Goal: Contribute content: Add original content to the website for others to see

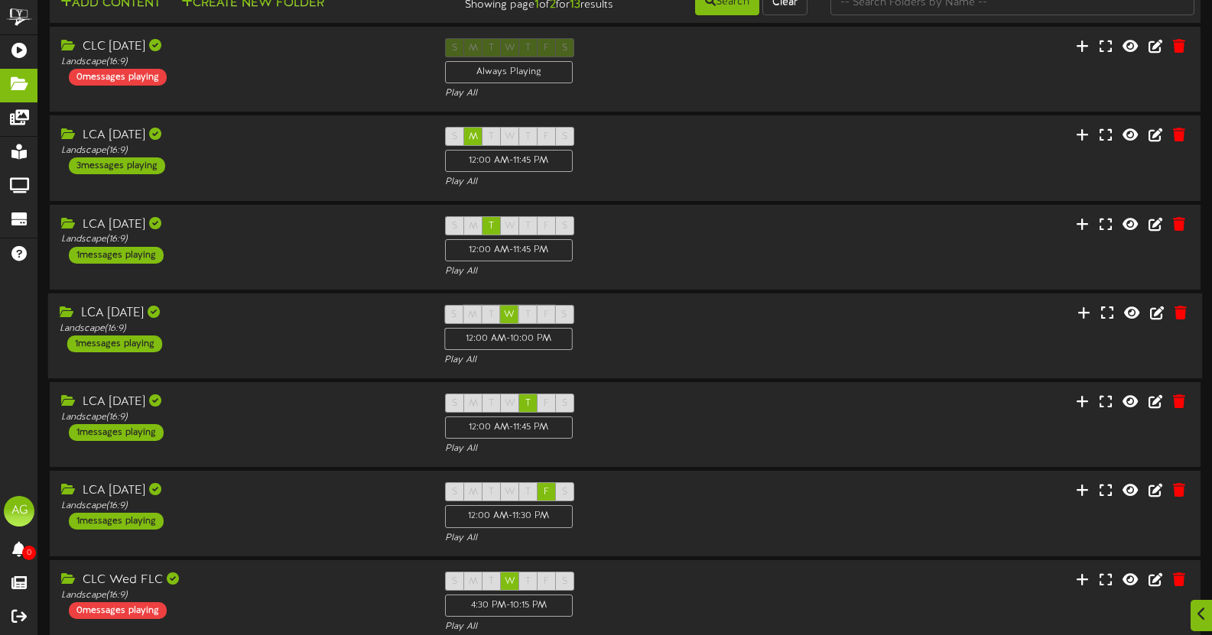
scroll to position [42, 0]
click at [1087, 308] on icon at bounding box center [1082, 311] width 15 height 17
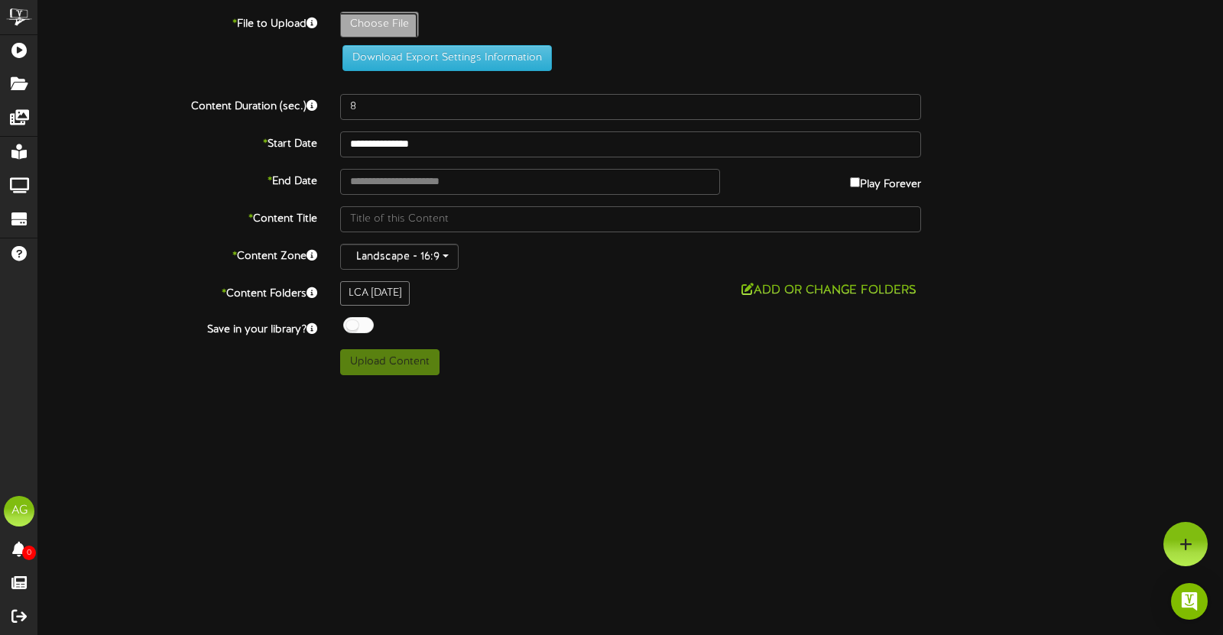
type input "**********"
type input "WelcometoLaytonChristian3"
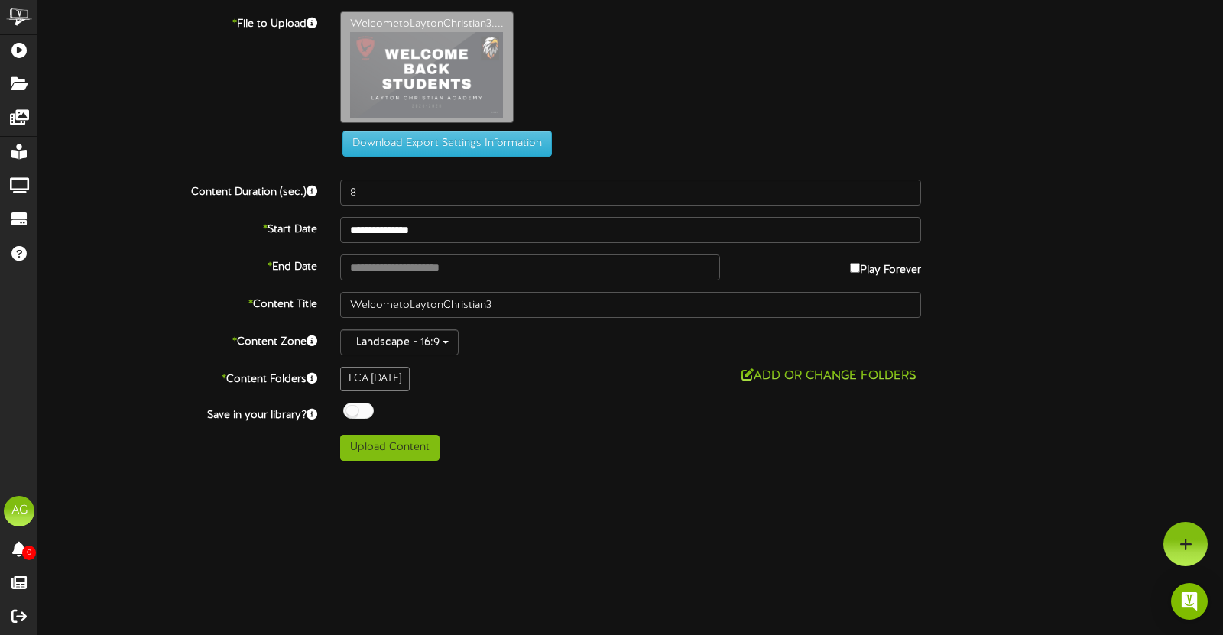
drag, startPoint x: 359, startPoint y: 127, endPoint x: 340, endPoint y: 129, distance: 19.2
click at [340, 129] on div "WelcometoLaytonChristian3...." at bounding box center [782, 70] width 906 height 119
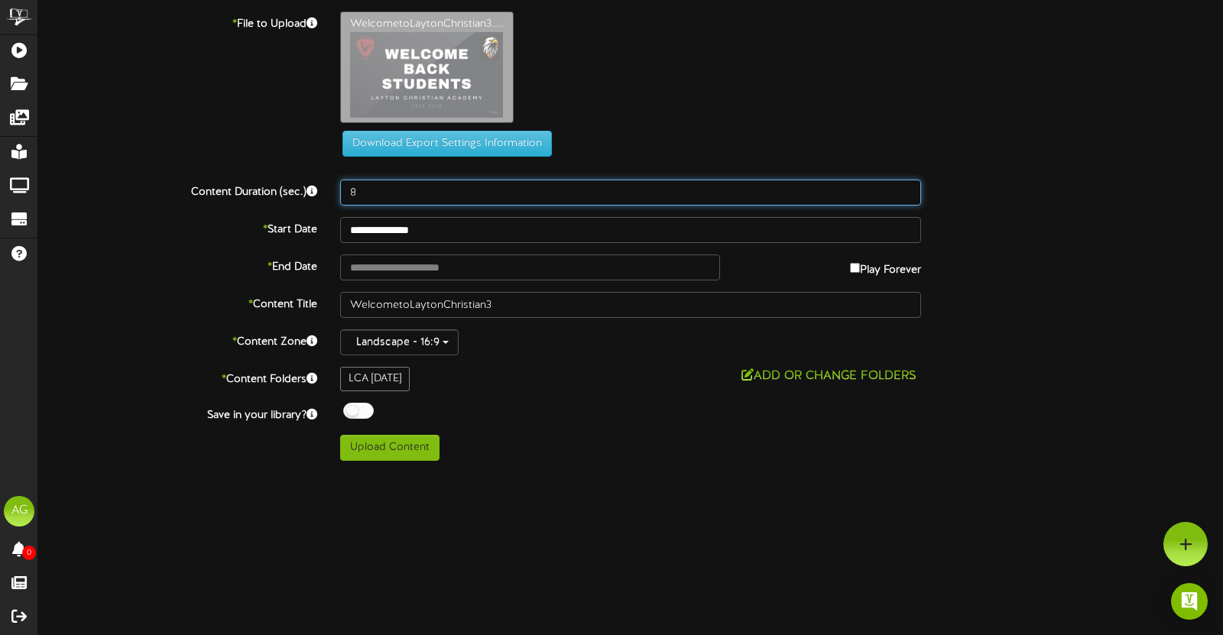
click at [364, 194] on input "8" at bounding box center [630, 193] width 581 height 26
drag, startPoint x: 364, startPoint y: 194, endPoint x: 355, endPoint y: 193, distance: 9.2
click at [355, 193] on input "8" at bounding box center [630, 193] width 581 height 26
type input "45"
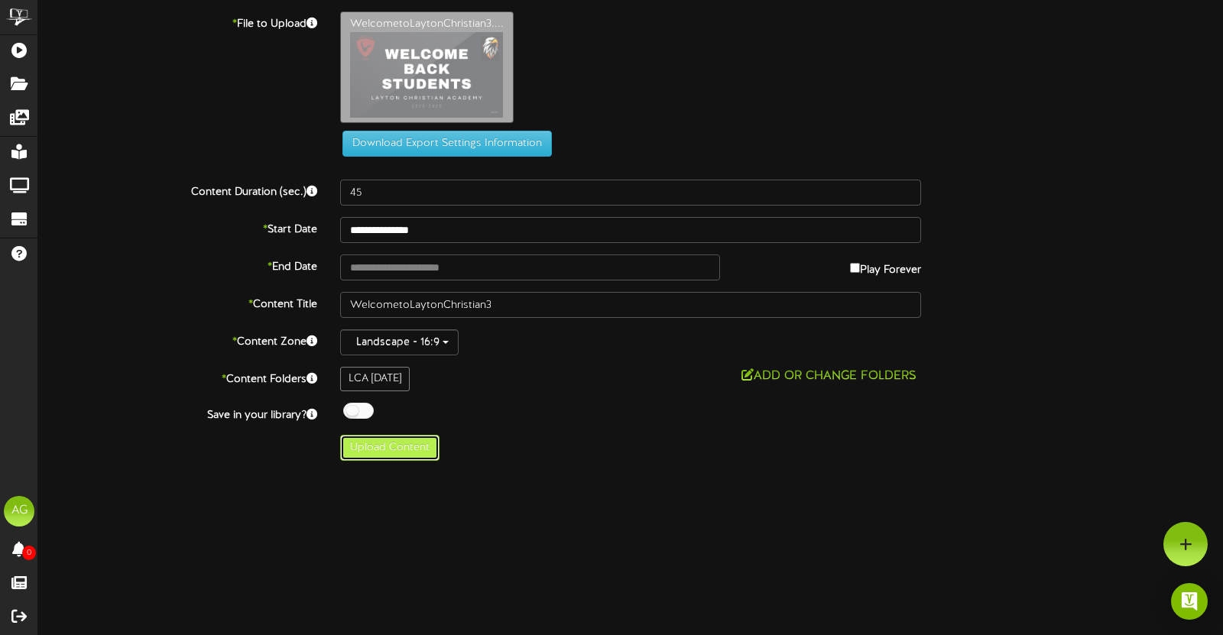
click at [404, 446] on button "Upload Content" at bounding box center [389, 448] width 99 height 26
type input "**********"
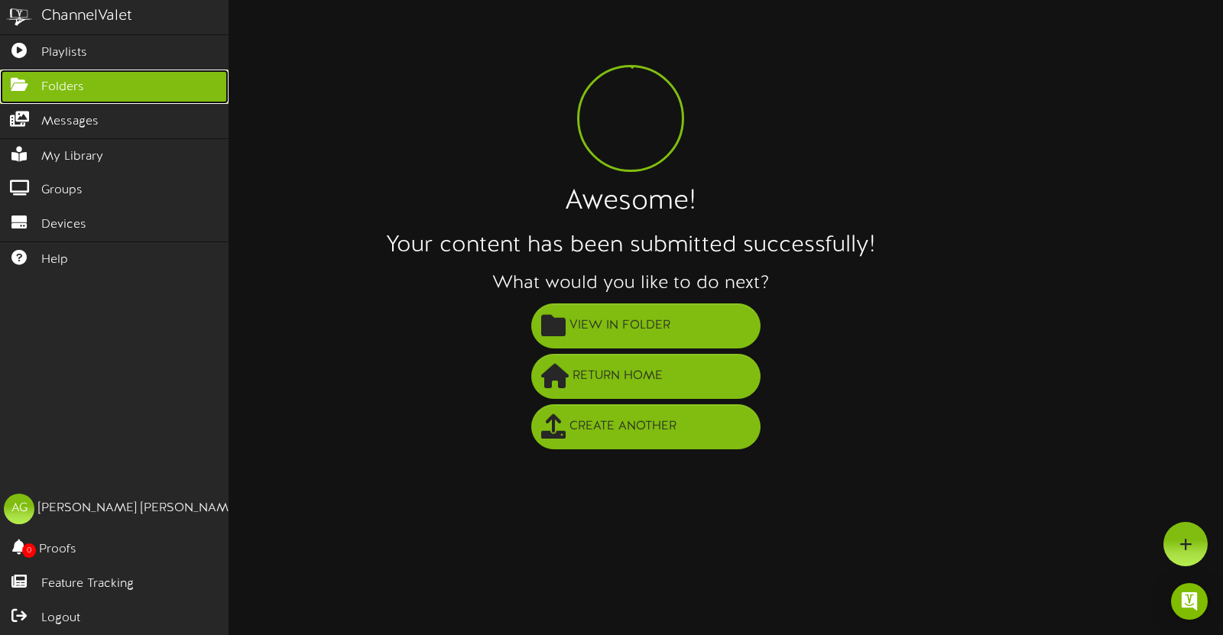
click at [20, 78] on icon at bounding box center [19, 82] width 38 height 11
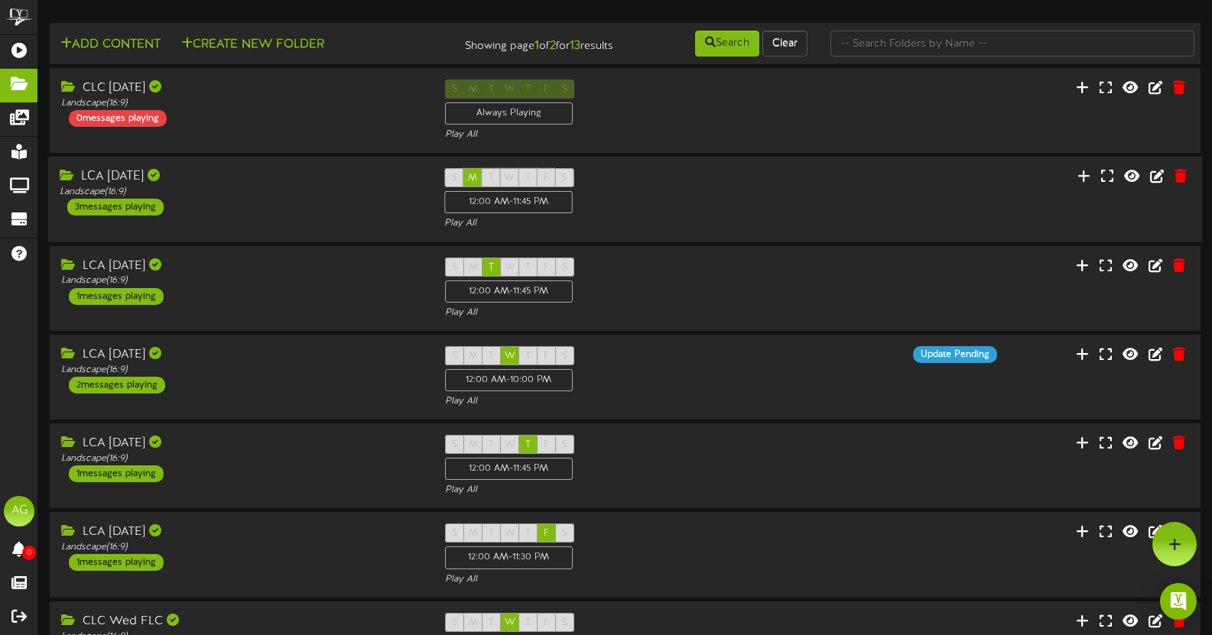
click at [348, 200] on div "LCA [DATE] Landscape ( 16:9 ) 3 messages playing" at bounding box center [240, 191] width 384 height 47
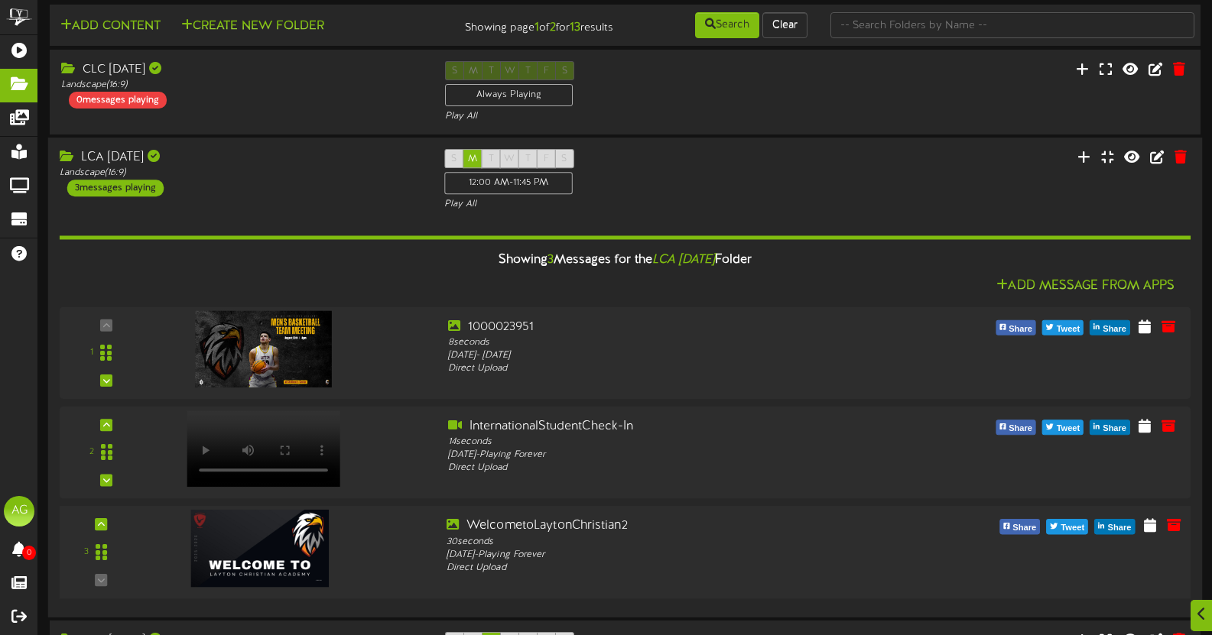
scroll to position [19, 0]
click at [1170, 526] on icon at bounding box center [1173, 524] width 17 height 17
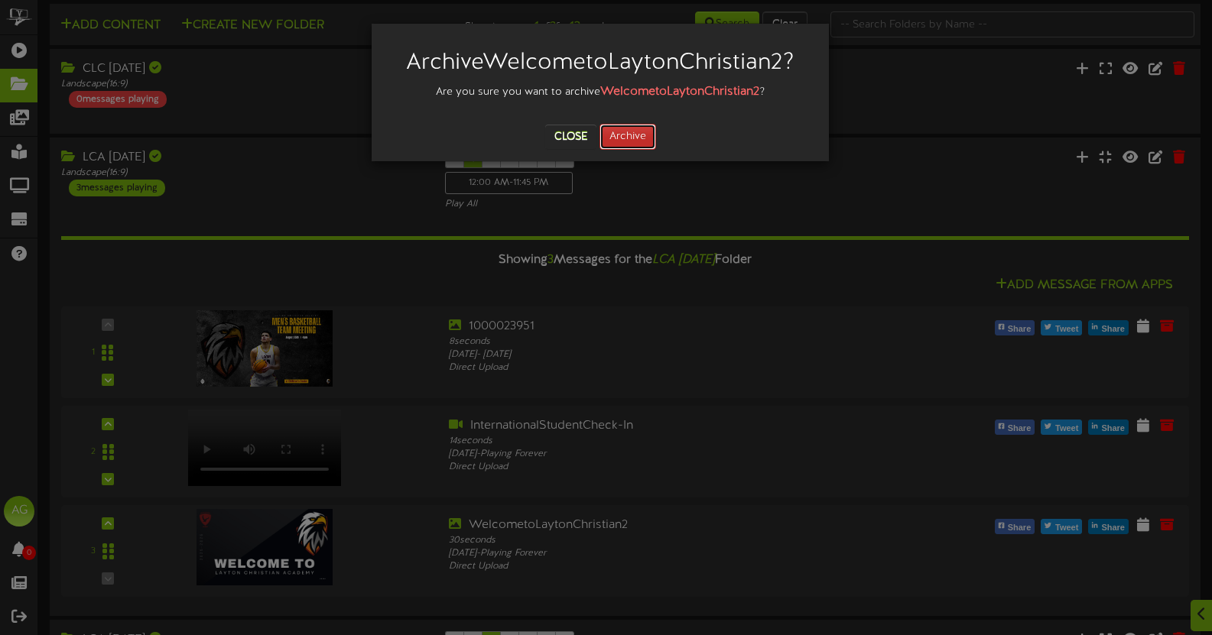
click at [615, 131] on button "Archive" at bounding box center [627, 137] width 57 height 26
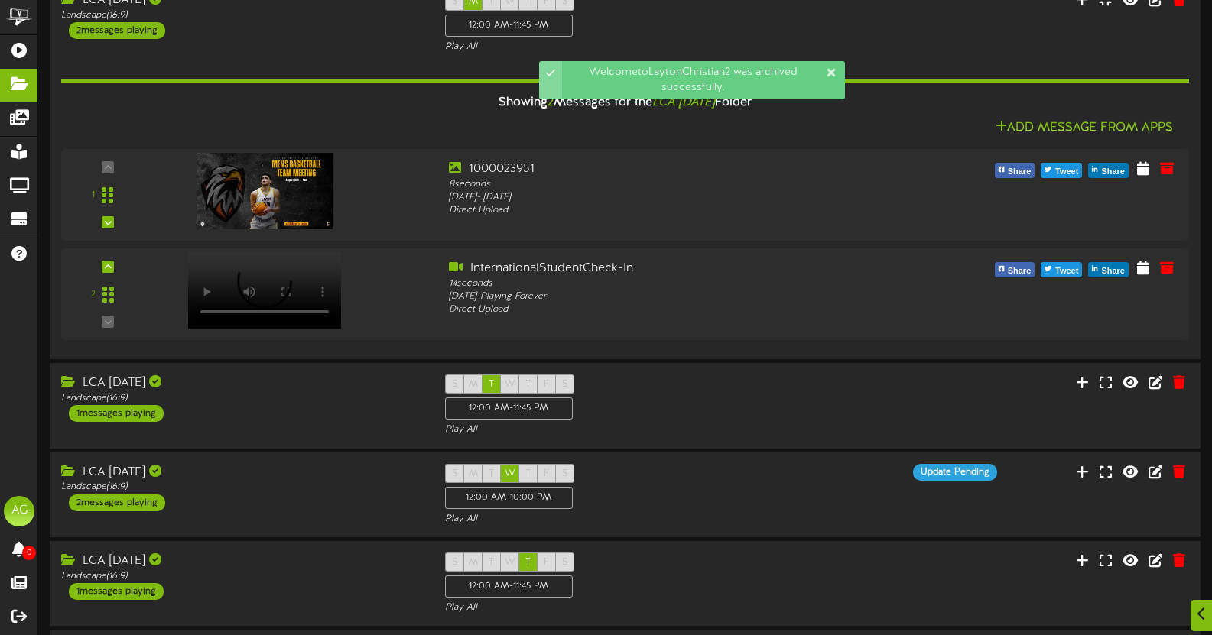
scroll to position [177, 0]
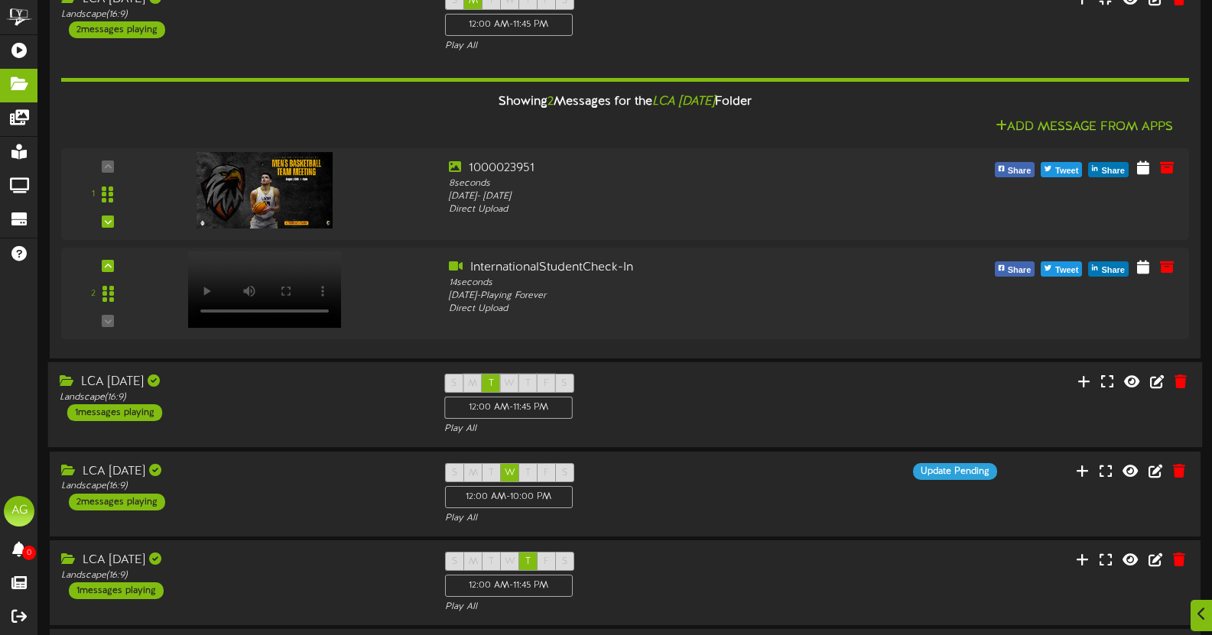
click at [625, 392] on div "S M T W T F S 12:00 AM - 11:45 PM Play All" at bounding box center [625, 405] width 384 height 63
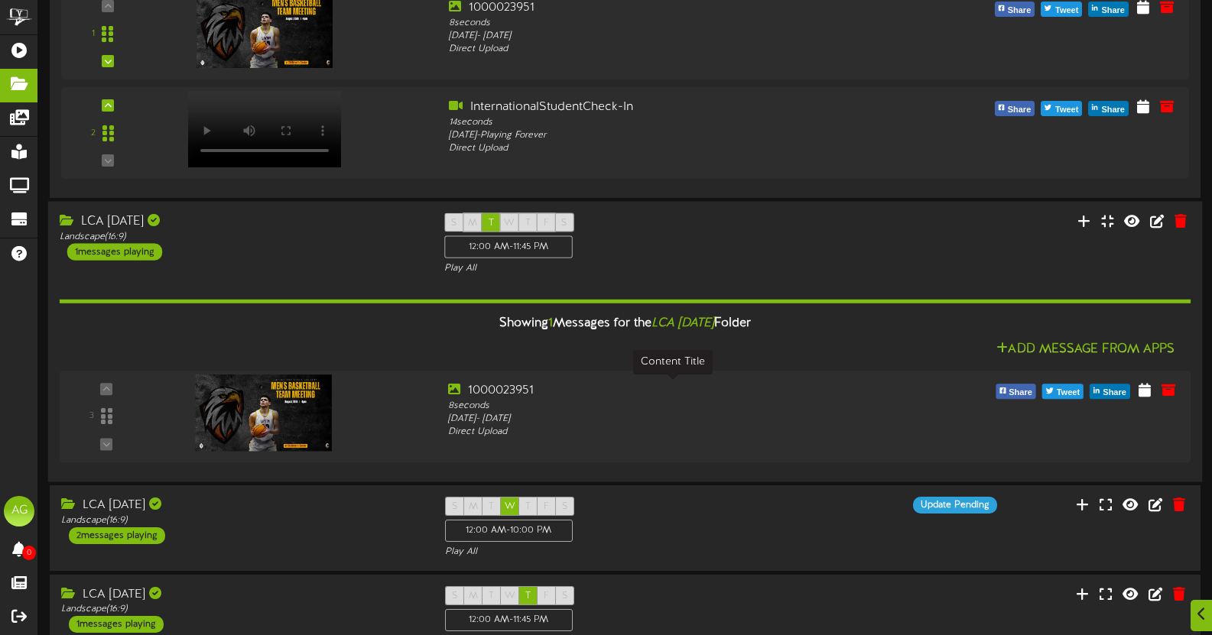
scroll to position [339, 0]
click at [647, 520] on div "S M T W T F S 12:00 AM - 10:00 PM Play All" at bounding box center [625, 527] width 384 height 63
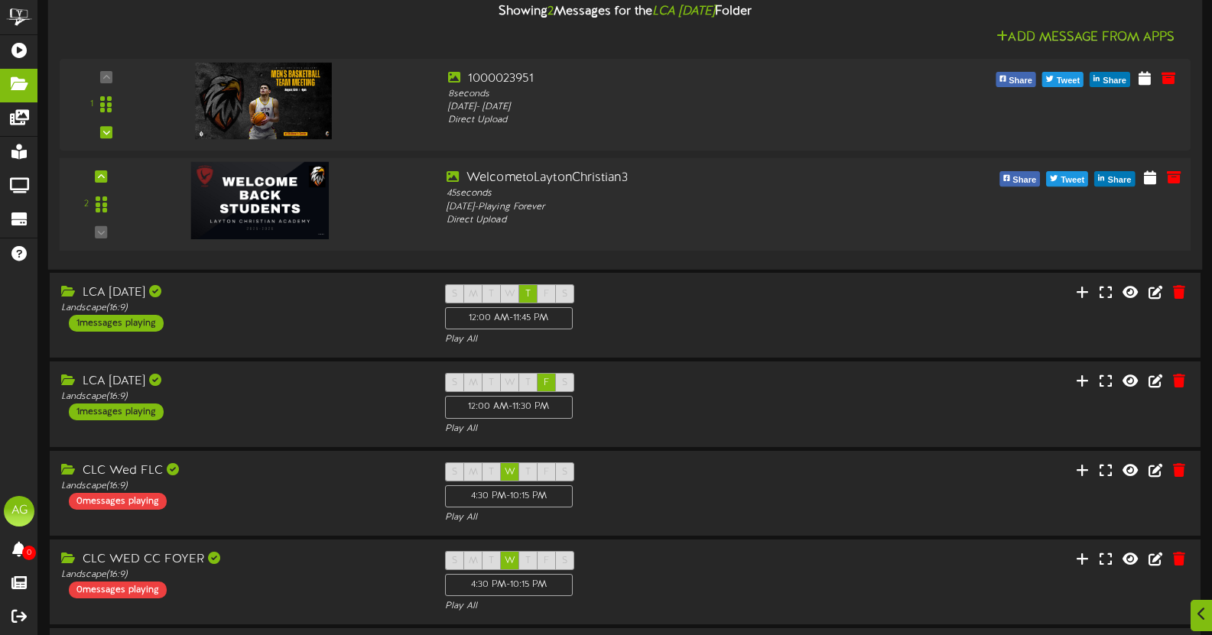
scroll to position [934, 0]
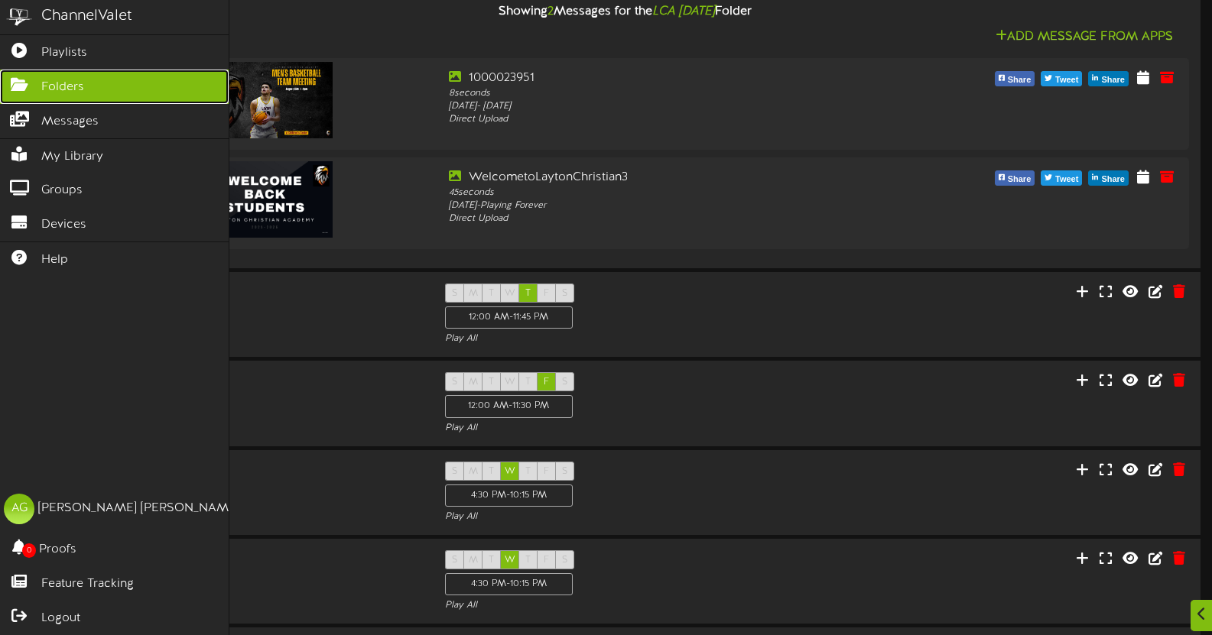
click at [19, 86] on icon at bounding box center [19, 82] width 38 height 11
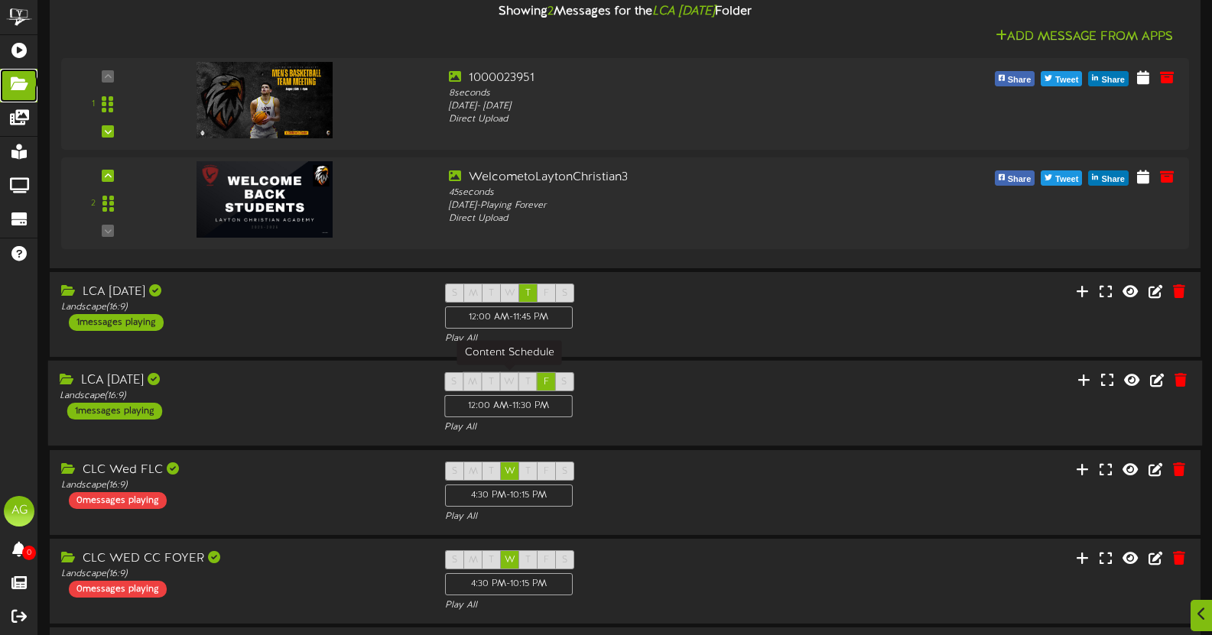
scroll to position [1163, 0]
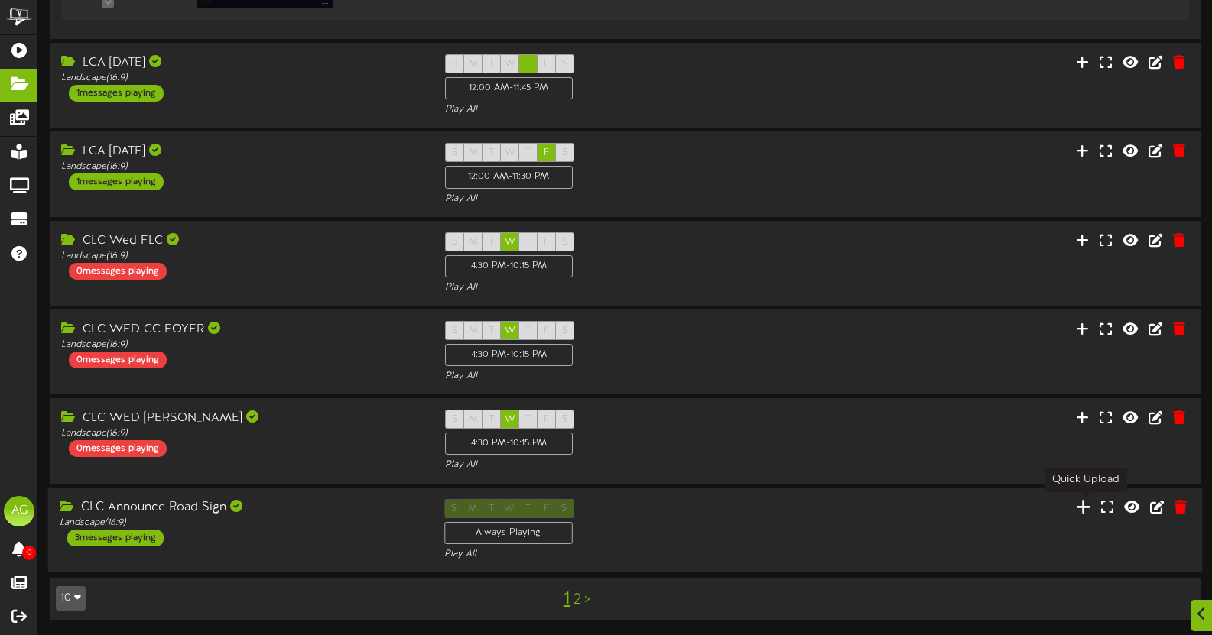
click at [1085, 508] on icon at bounding box center [1082, 506] width 15 height 17
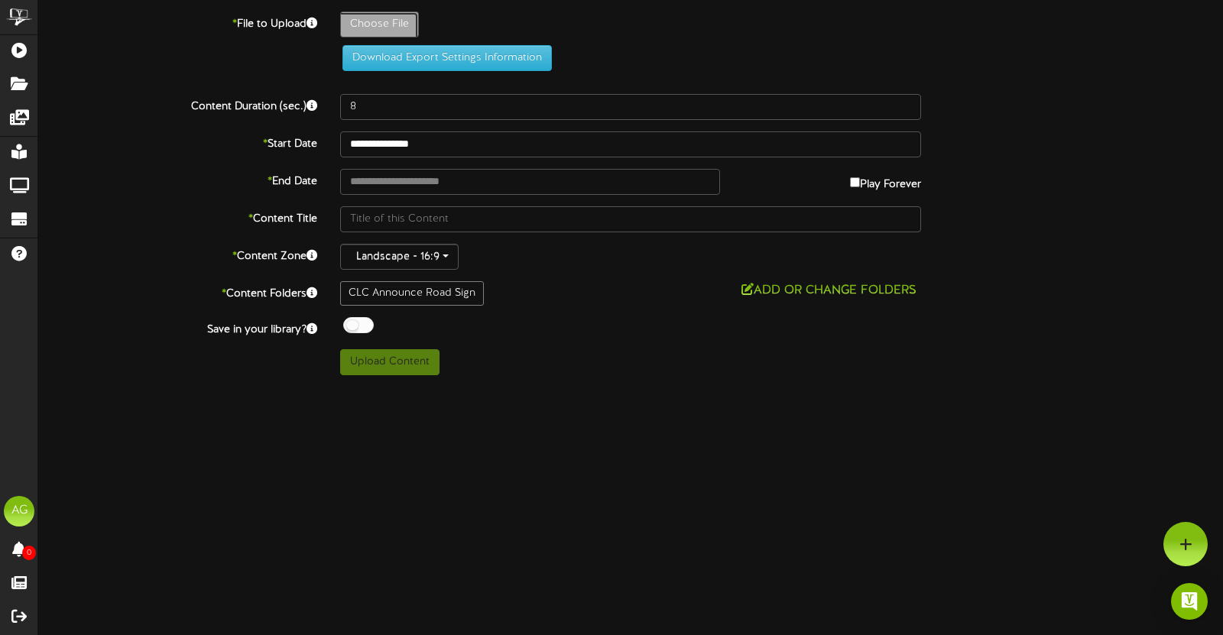
type input "**********"
type input "WelcometoLaytonChristian3"
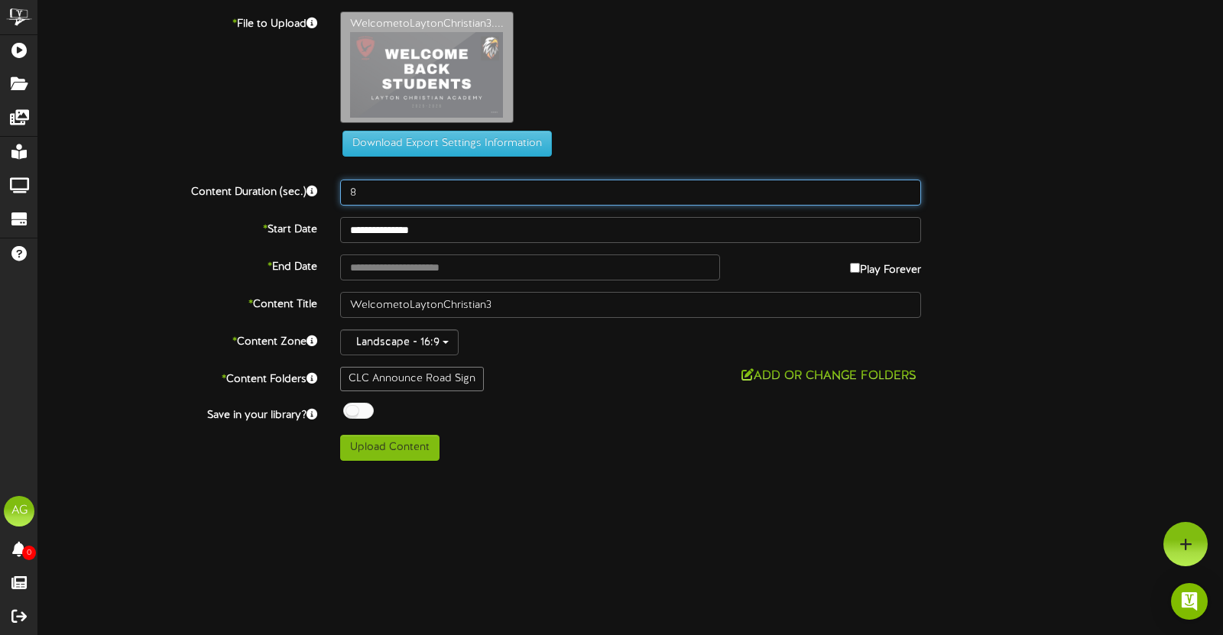
click at [423, 196] on input "8" at bounding box center [630, 193] width 581 height 26
drag, startPoint x: 423, startPoint y: 196, endPoint x: 333, endPoint y: 200, distance: 91.0
click at [333, 200] on div "8" at bounding box center [631, 193] width 604 height 26
type input "15"
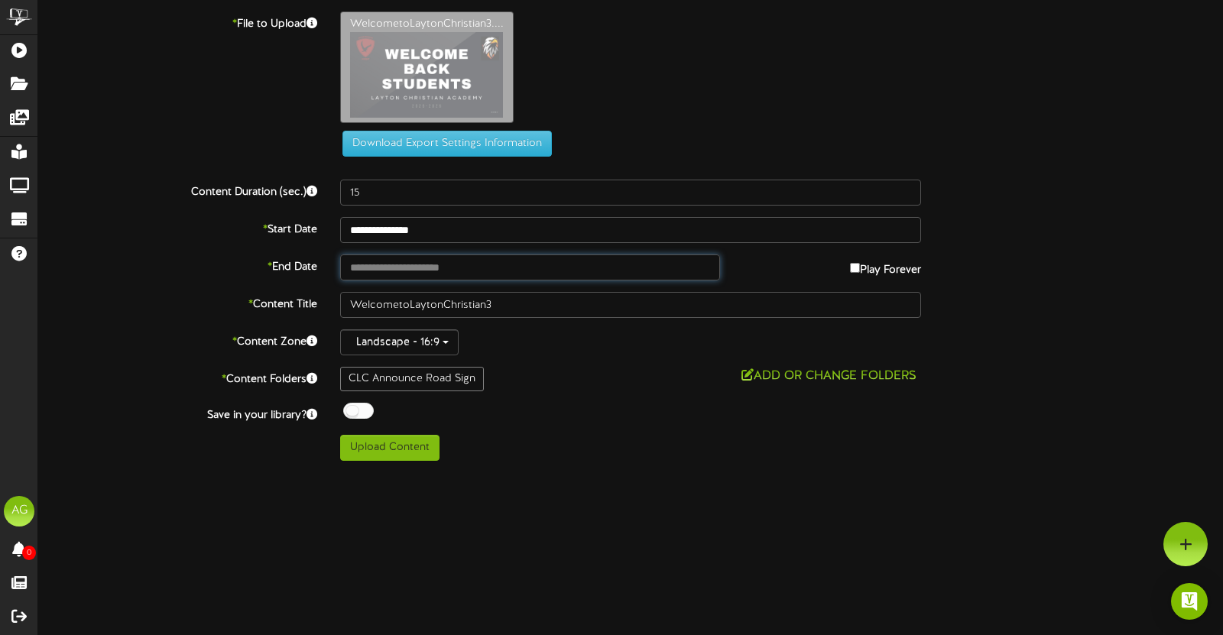
click at [375, 265] on input "text" at bounding box center [530, 268] width 380 height 26
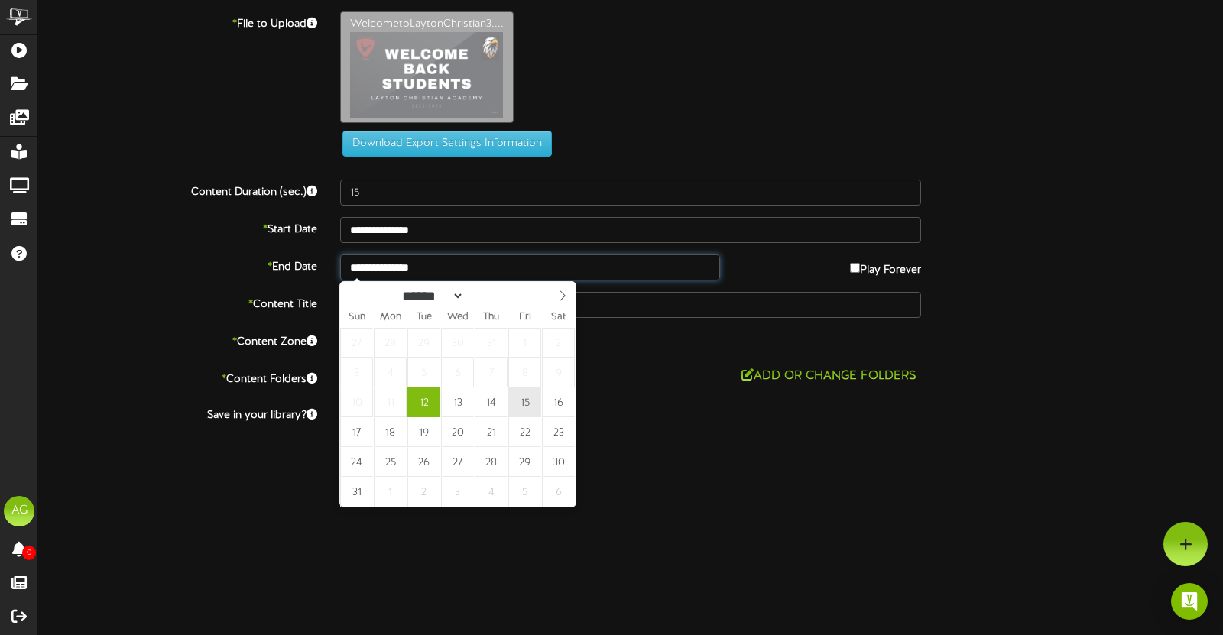
type input "**********"
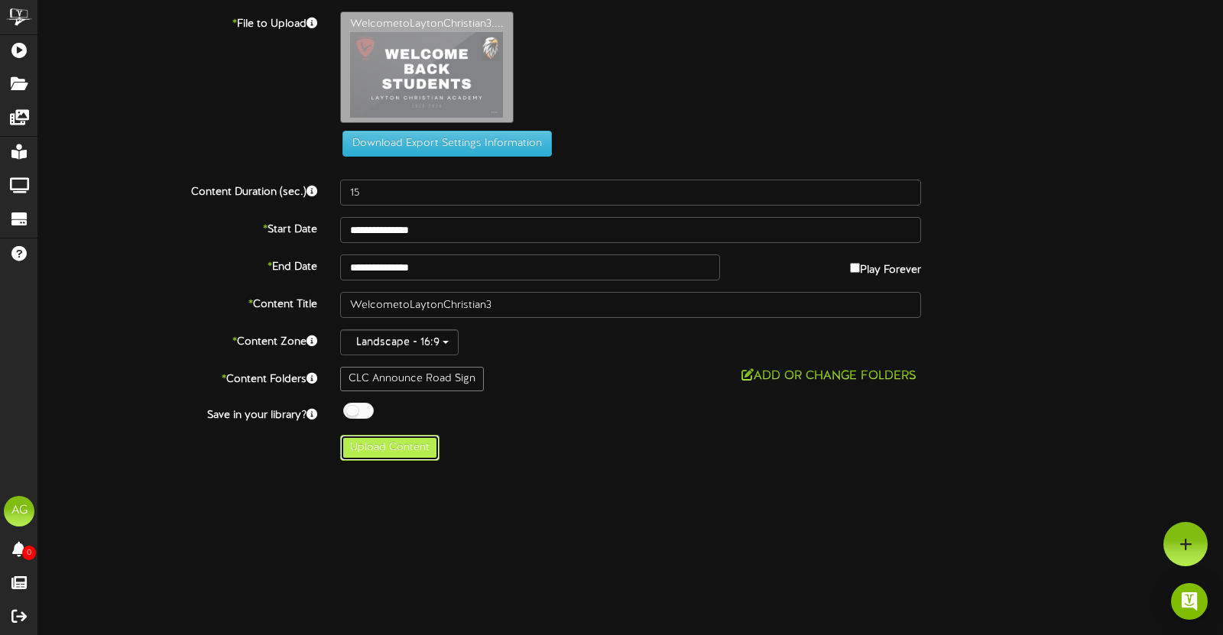
click at [401, 446] on button "Upload Content" at bounding box center [389, 448] width 99 height 26
